Goal: Navigation & Orientation: Find specific page/section

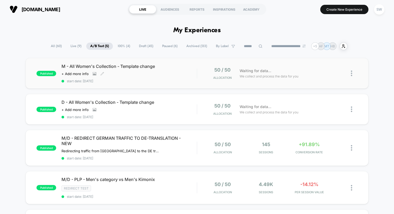
click at [184, 76] on div "M - All Women's Collection - Template change Click to view images Click to edit…" at bounding box center [129, 73] width 135 height 19
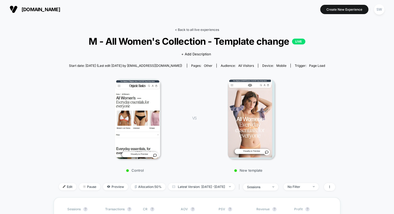
click at [186, 29] on link "< Back to all live experiences" at bounding box center [197, 30] width 44 height 4
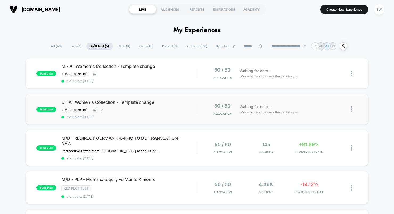
click at [189, 109] on div "D - All Women's Collection - Template change Click to view images Click to edit…" at bounding box center [129, 109] width 135 height 19
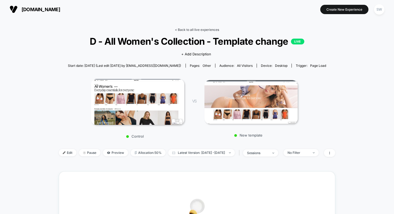
click at [196, 29] on link "< Back to all live experiences" at bounding box center [197, 30] width 44 height 4
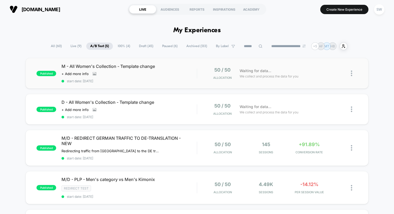
click at [184, 78] on div "M - All Women's Collection - Template change Click to view images Click to edit…" at bounding box center [129, 73] width 135 height 19
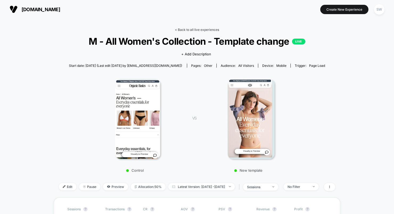
click at [194, 31] on link "< Back to all live experiences" at bounding box center [197, 30] width 44 height 4
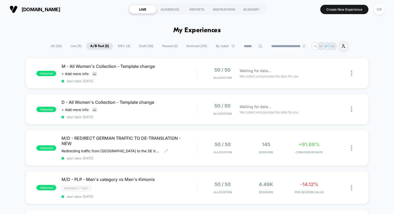
click at [196, 150] on div "M/D - REDIRECT GERMAN TRAFFIC TO DE-TRANSLATION - NEW Redirecting traffic from …" at bounding box center [129, 148] width 135 height 25
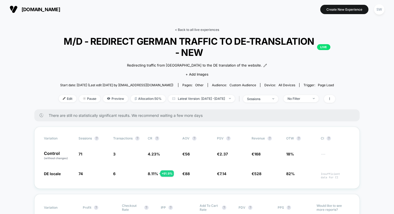
click at [192, 29] on link "< Back to all live experiences" at bounding box center [197, 30] width 44 height 4
